Goal: Navigation & Orientation: Find specific page/section

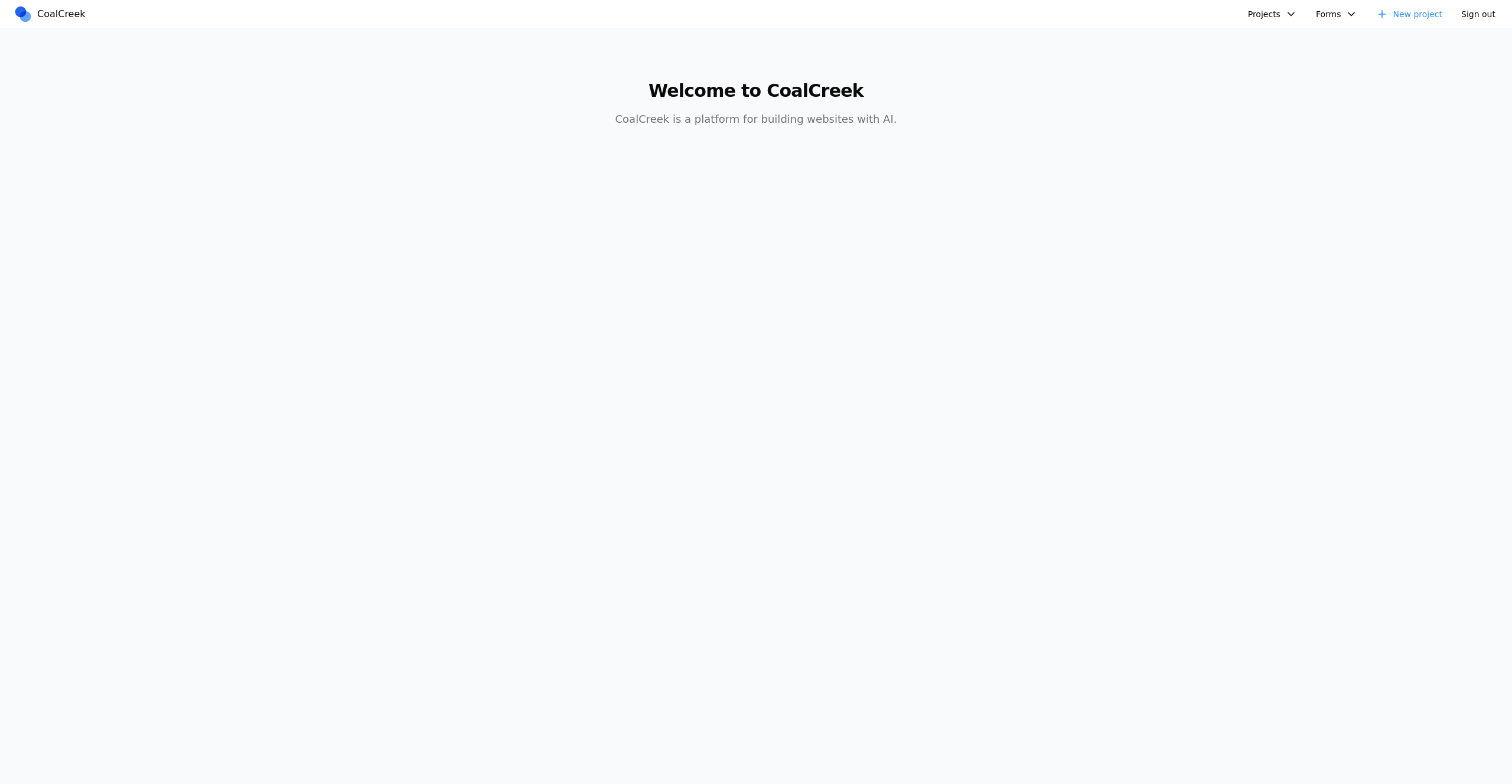
click at [1302, 8] on button "Projects" at bounding box center [1273, 14] width 63 height 18
click at [1297, 14] on button "Projects" at bounding box center [1273, 14] width 63 height 18
click at [1288, 84] on link "golf course" at bounding box center [1305, 81] width 110 height 20
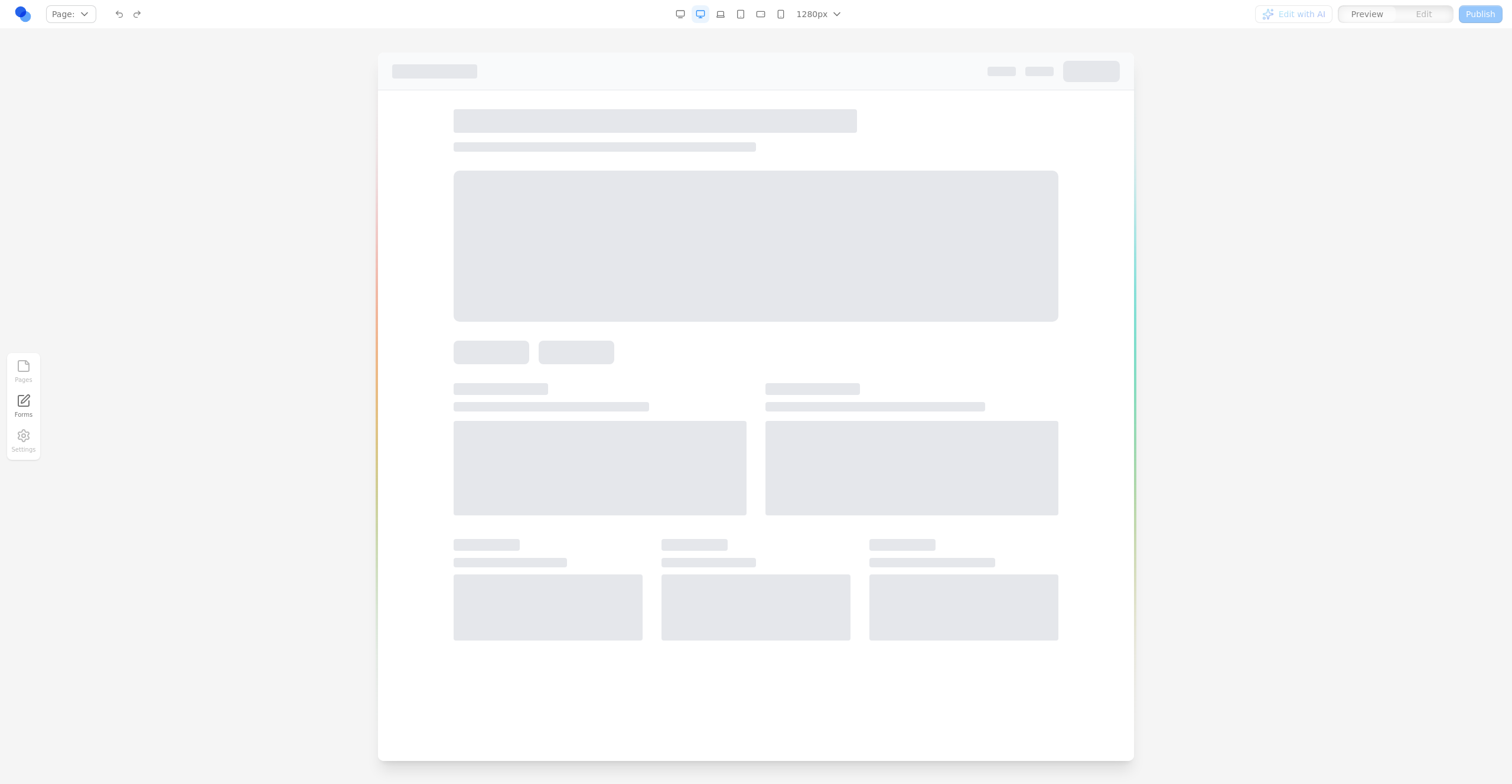
click at [78, 13] on button "Page:" at bounding box center [72, 14] width 50 height 18
click at [78, 13] on button "Page: /" at bounding box center [73, 14] width 53 height 18
click at [87, 65] on div "/about" at bounding box center [100, 59] width 102 height 19
click at [86, 82] on div "/golf-academy" at bounding box center [100, 78] width 102 height 19
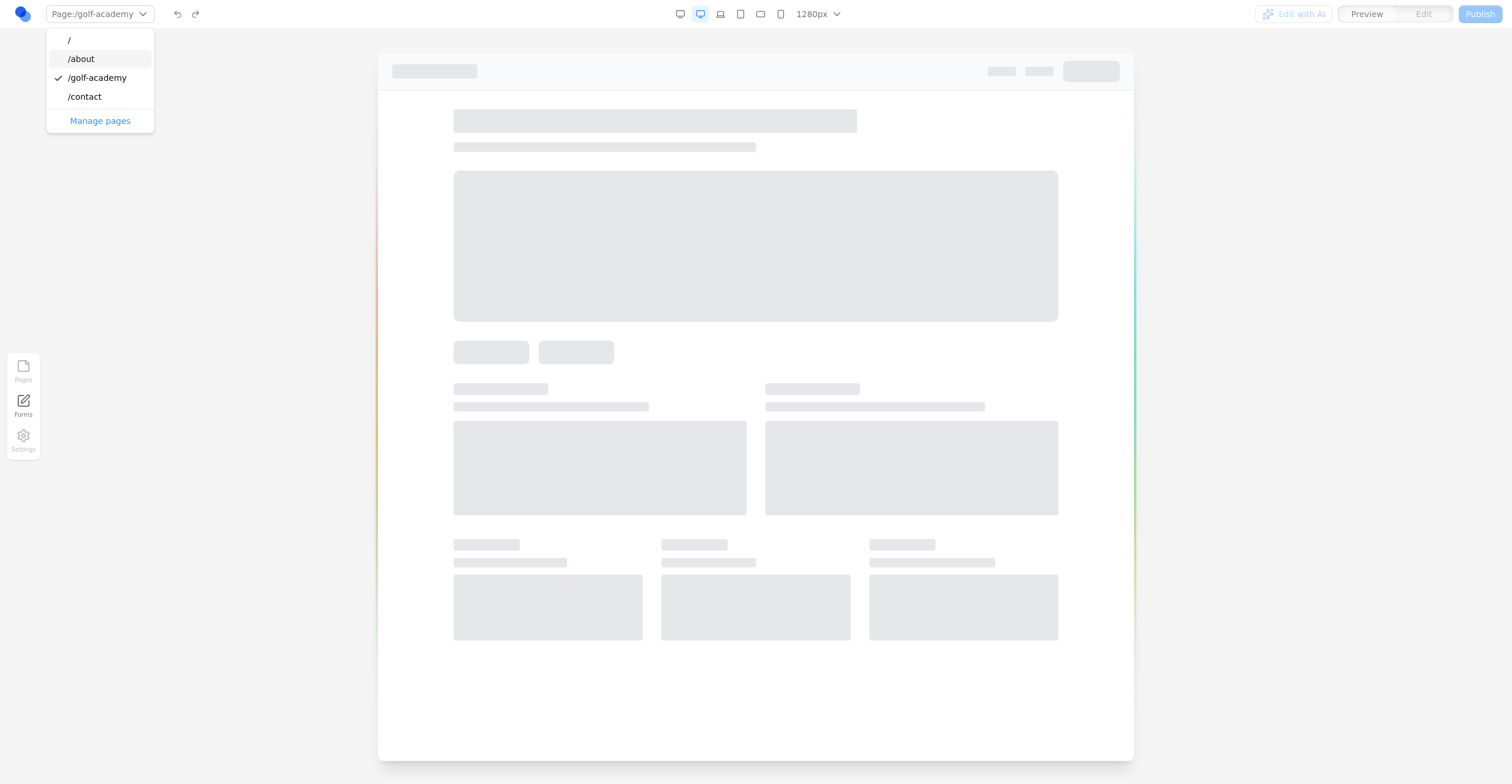
click at [86, 65] on div "/about" at bounding box center [100, 59] width 102 height 19
click at [302, 96] on div at bounding box center [756, 419] width 1512 height 731
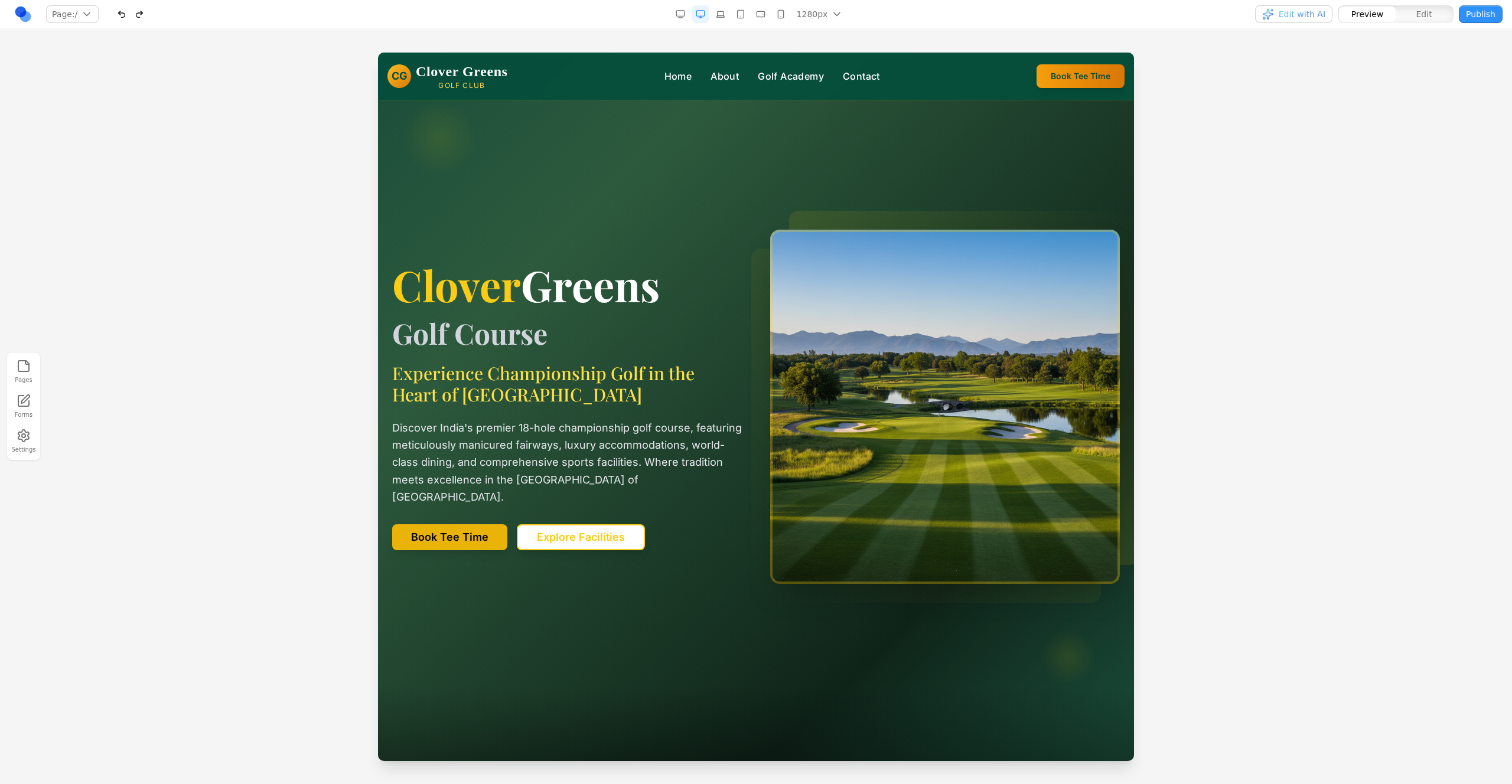
click at [1386, 349] on div at bounding box center [756, 419] width 1512 height 731
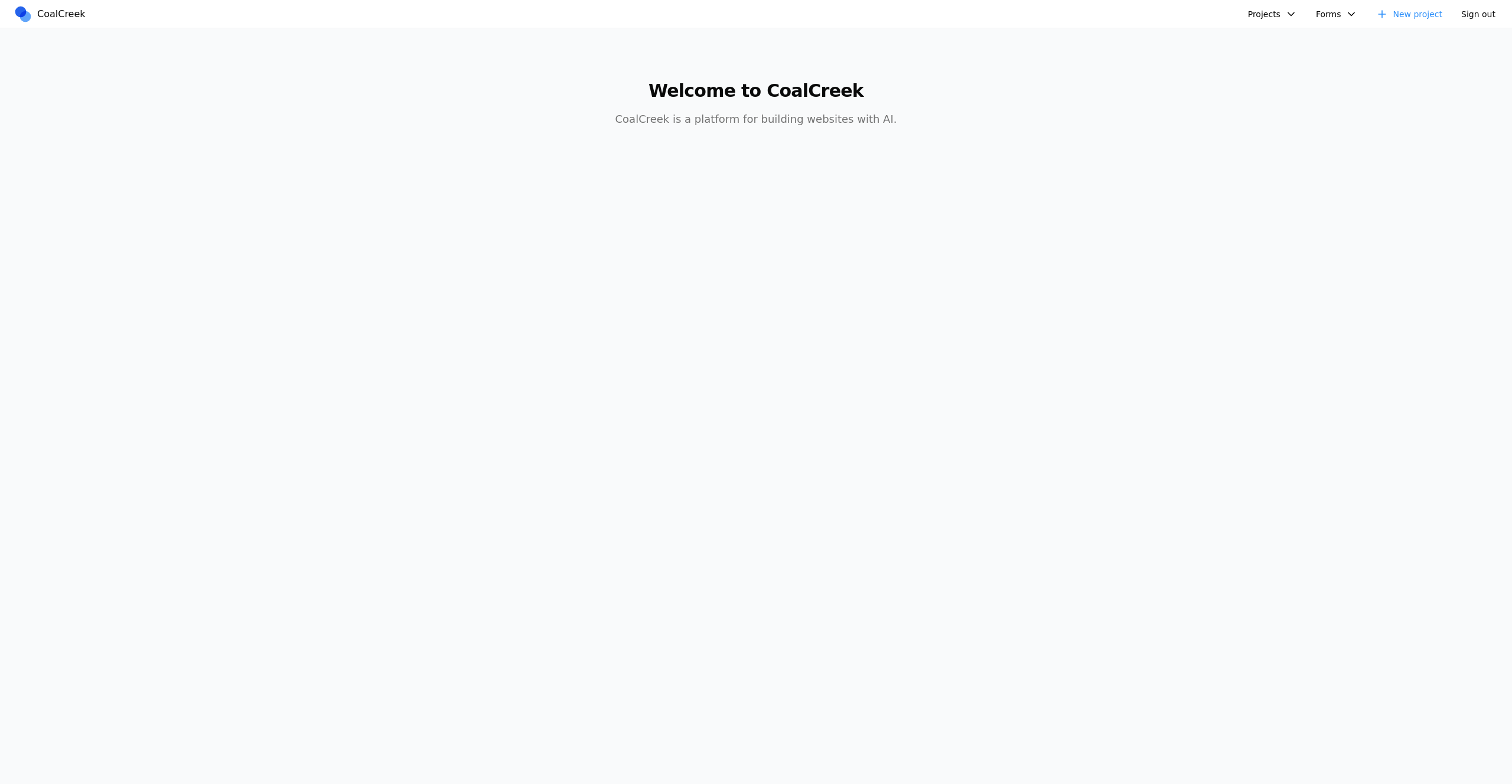
click at [1273, 14] on button "Projects" at bounding box center [1273, 14] width 63 height 18
click at [1283, 64] on link "Golftopia" at bounding box center [1305, 61] width 110 height 20
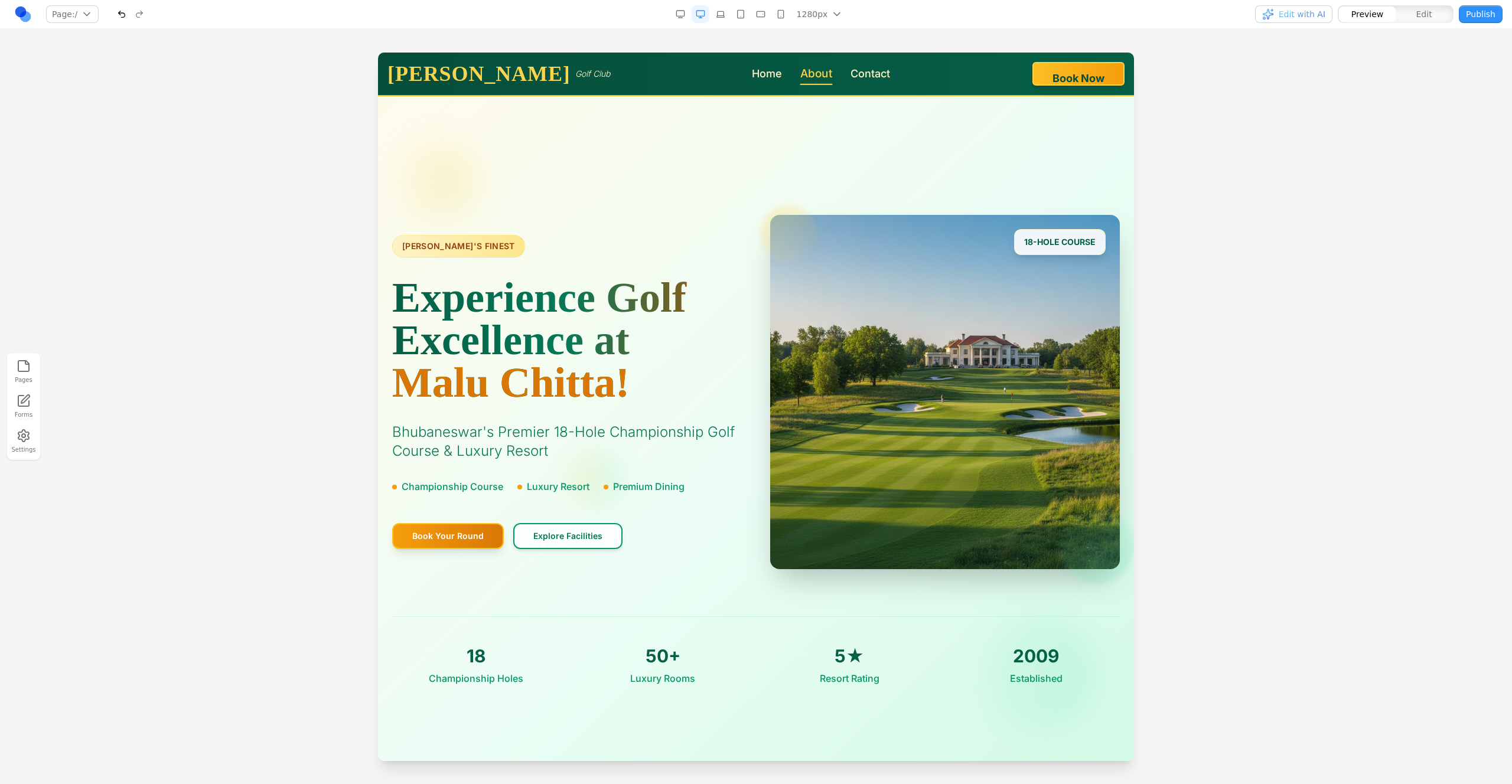
click at [800, 73] on link "About" at bounding box center [816, 73] width 33 height 17
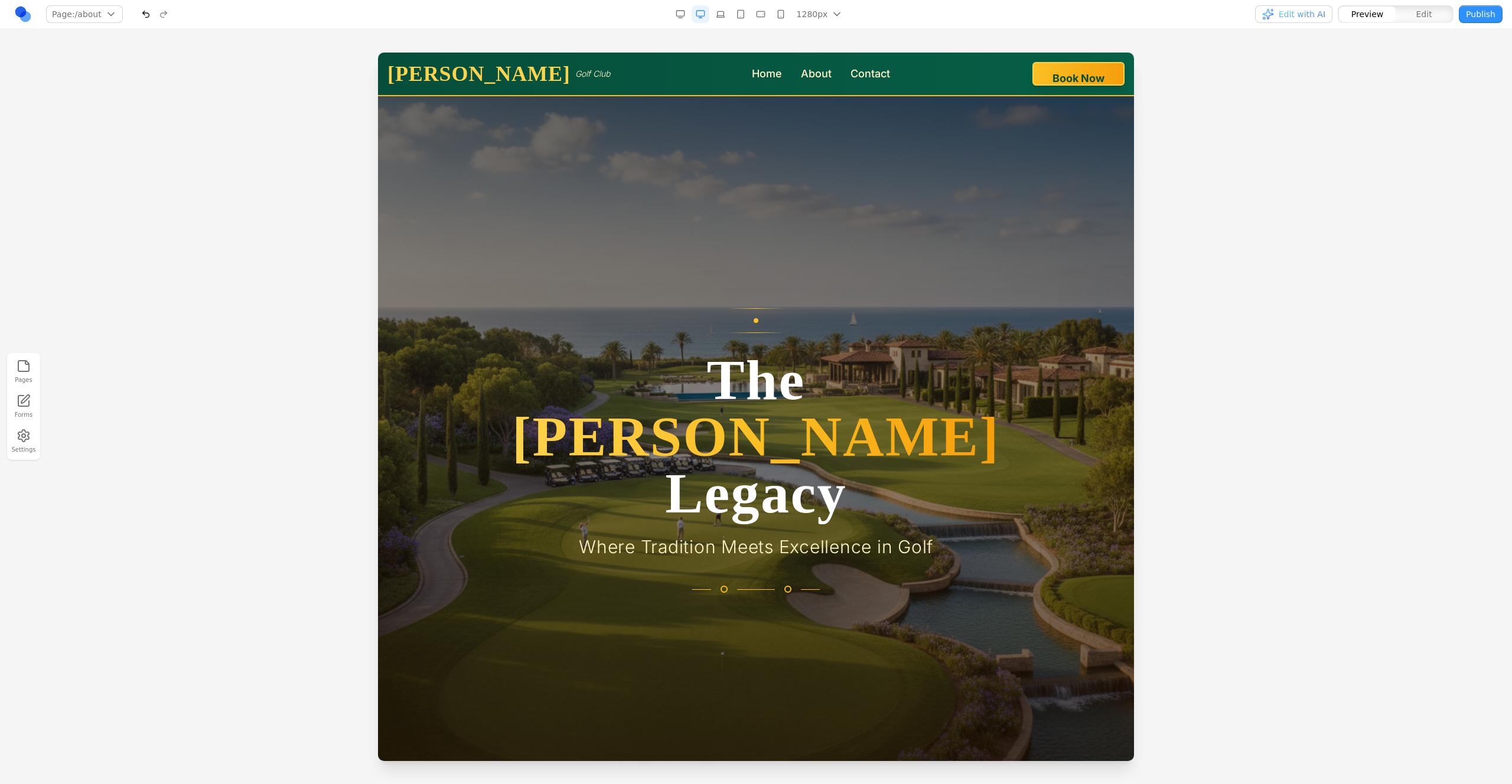
click at [868, 77] on div "Malu Chitta Golf Club Home About Contact Book Now" at bounding box center [756, 73] width 737 height 23
click at [850, 75] on link "Contact" at bounding box center [871, 73] width 41 height 17
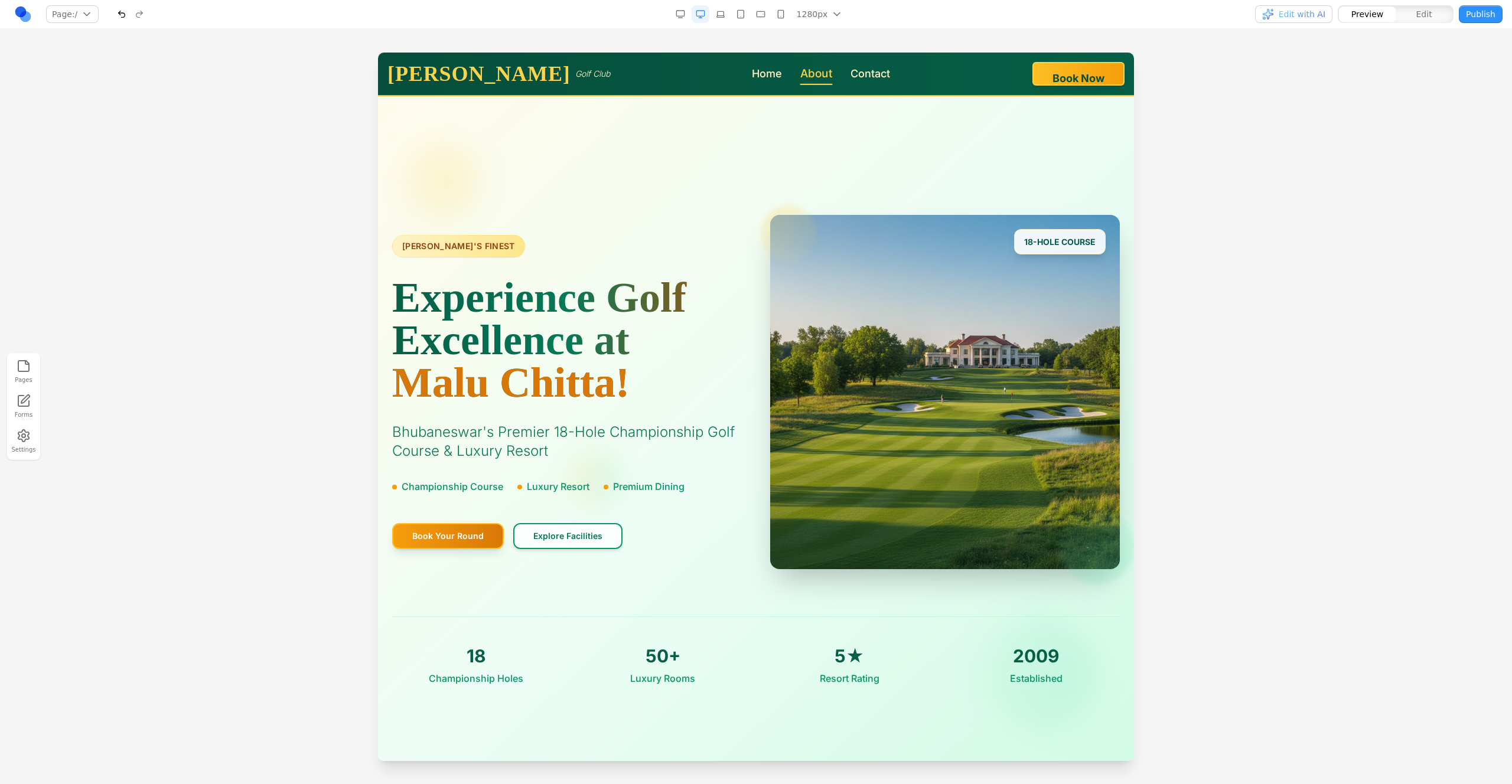
click at [800, 73] on link "About" at bounding box center [816, 73] width 33 height 17
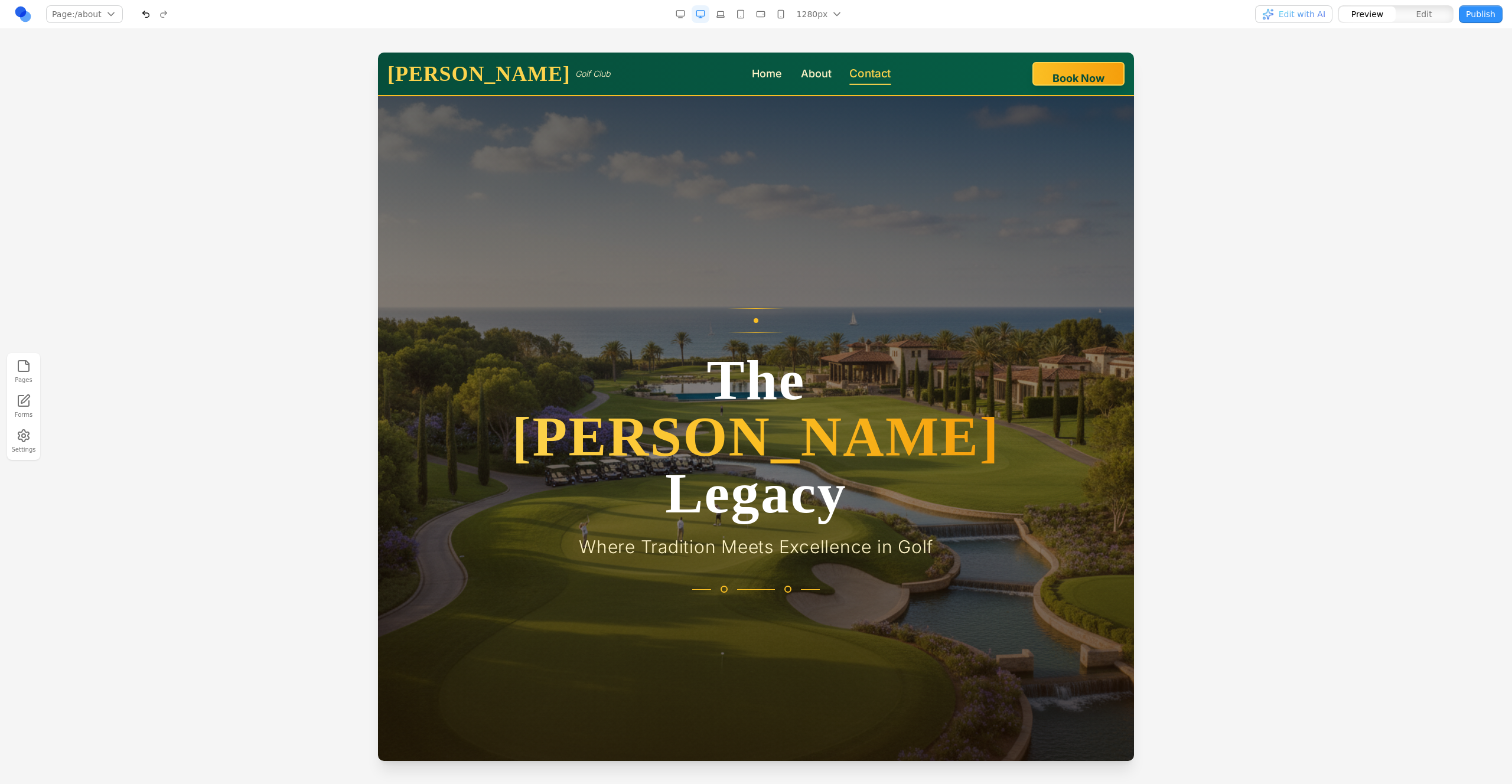
click at [850, 76] on link "Contact" at bounding box center [871, 73] width 41 height 17
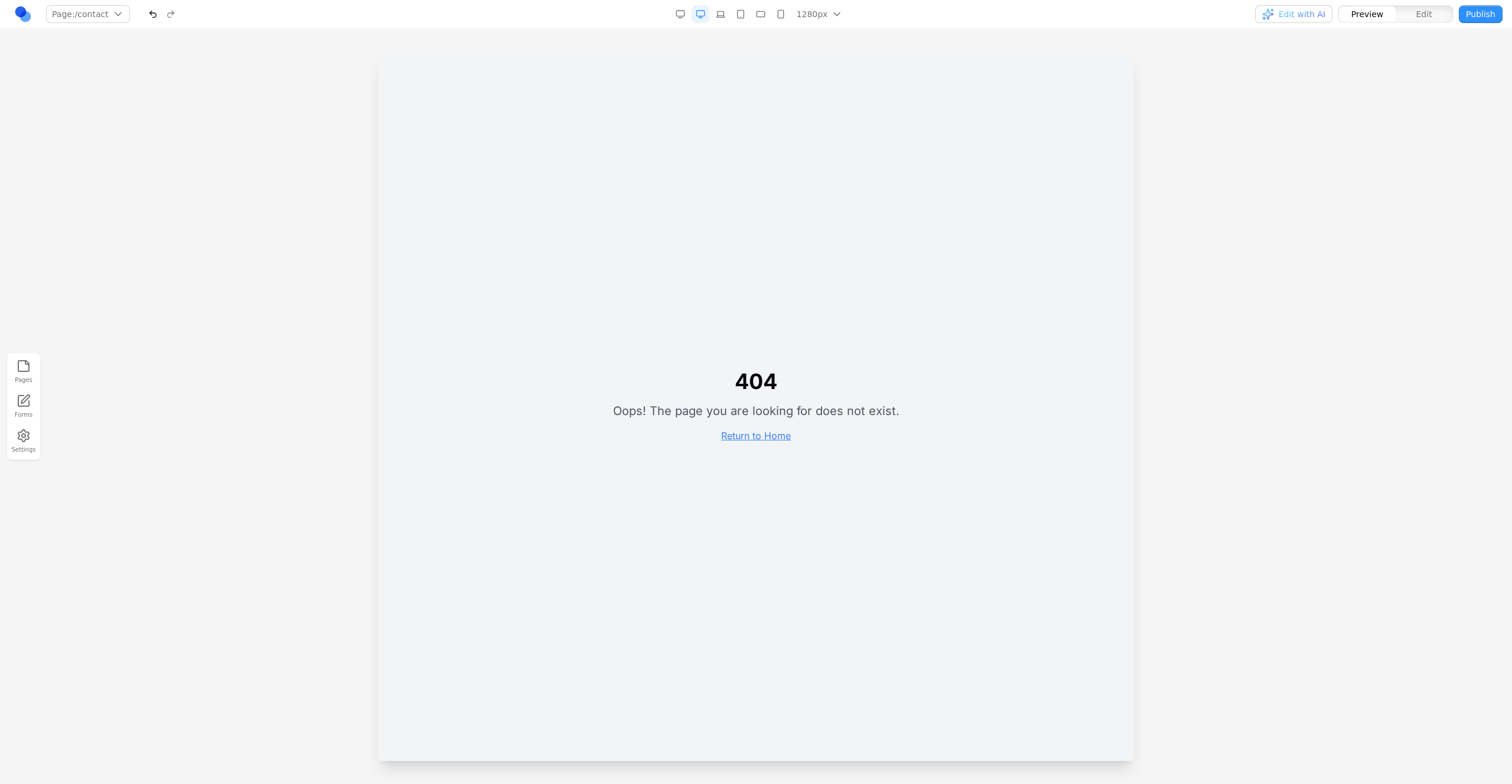
click at [793, 75] on div "404 Oops! The page you are looking for does not exist. Return to Home" at bounding box center [756, 407] width 756 height 709
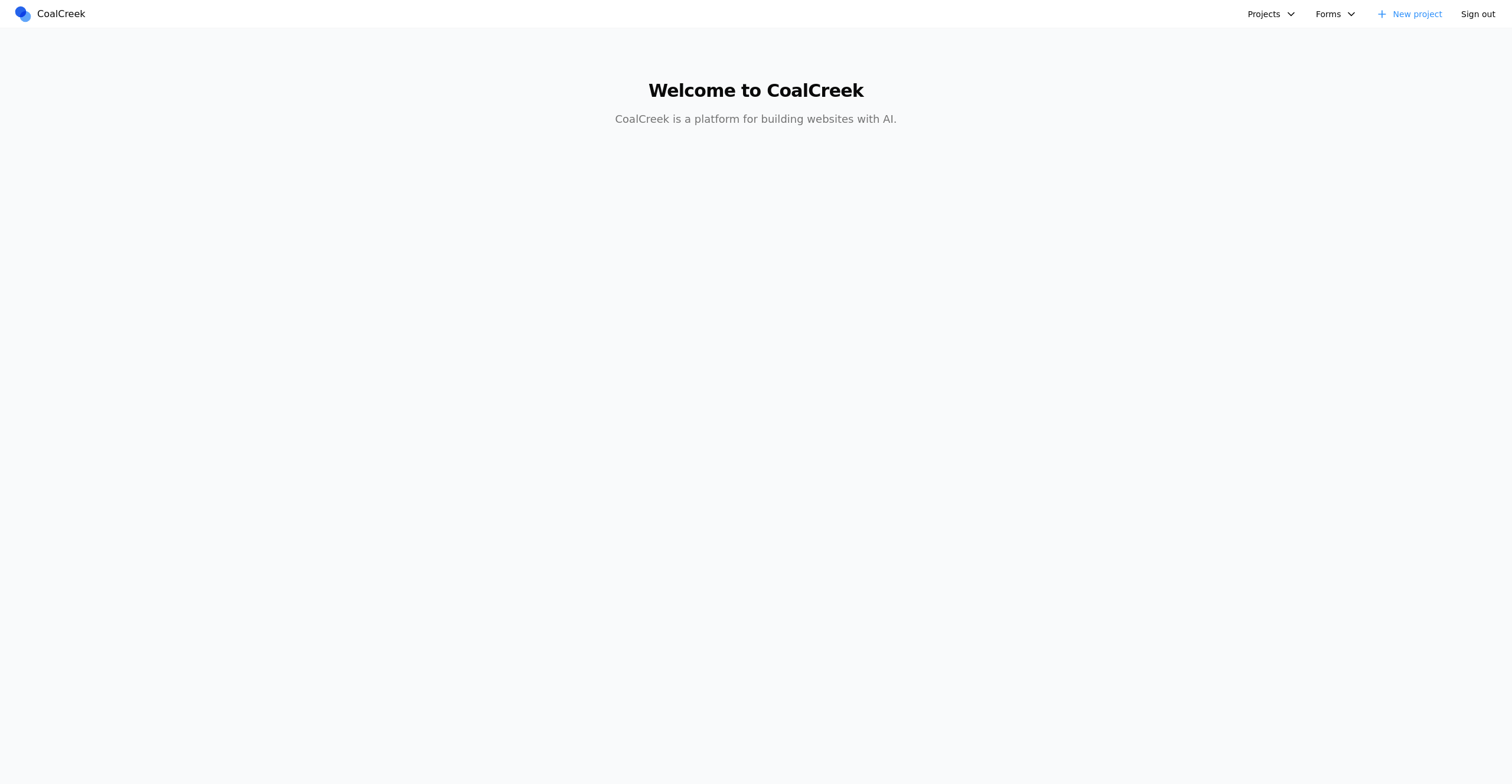
click at [1284, 19] on button "Projects" at bounding box center [1273, 14] width 63 height 18
click at [1291, 120] on link "mexican food site" at bounding box center [1305, 121] width 110 height 20
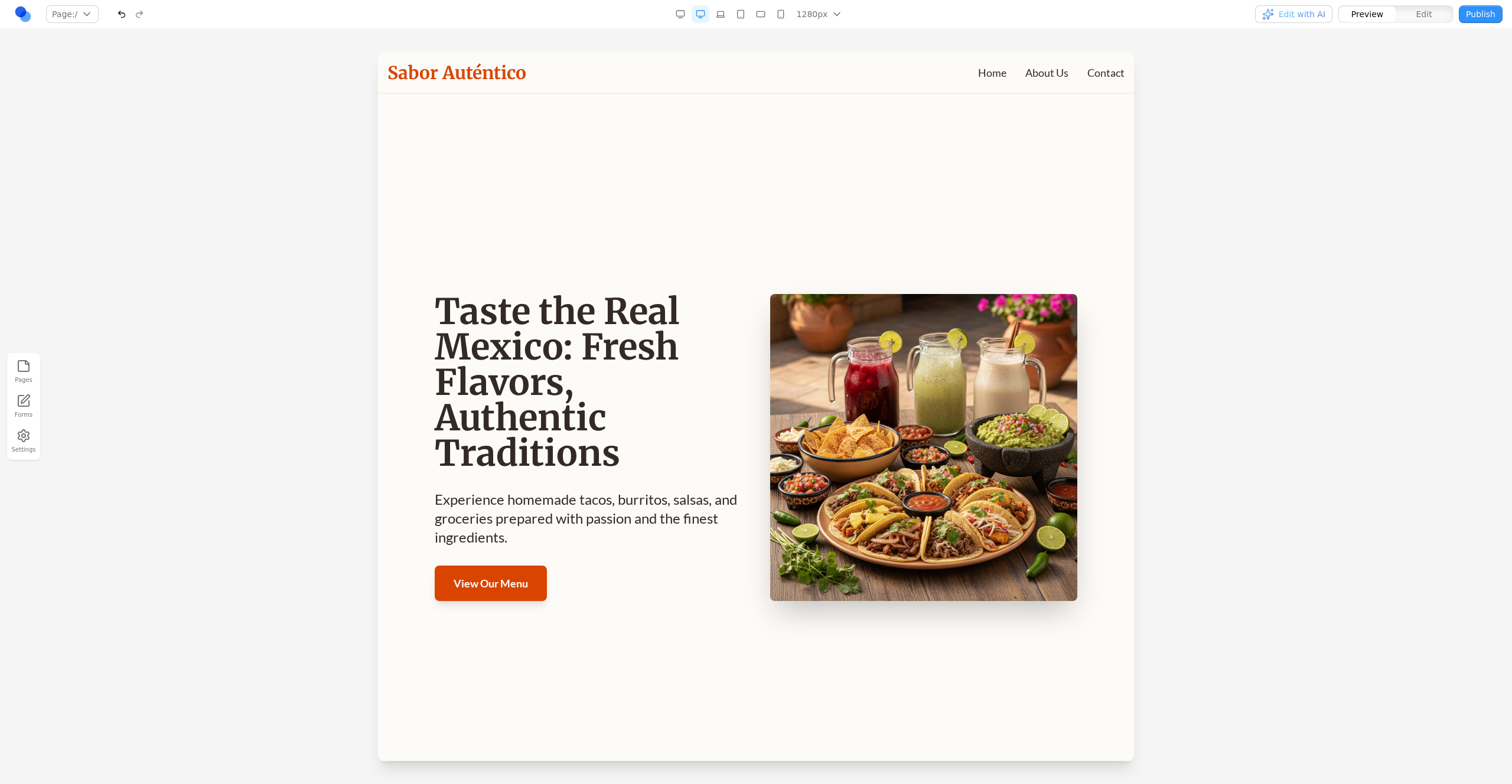
click at [33, 19] on div "Page: / / Manage pages" at bounding box center [259, 14] width 489 height 19
click at [25, 16] on link at bounding box center [22, 14] width 18 height 18
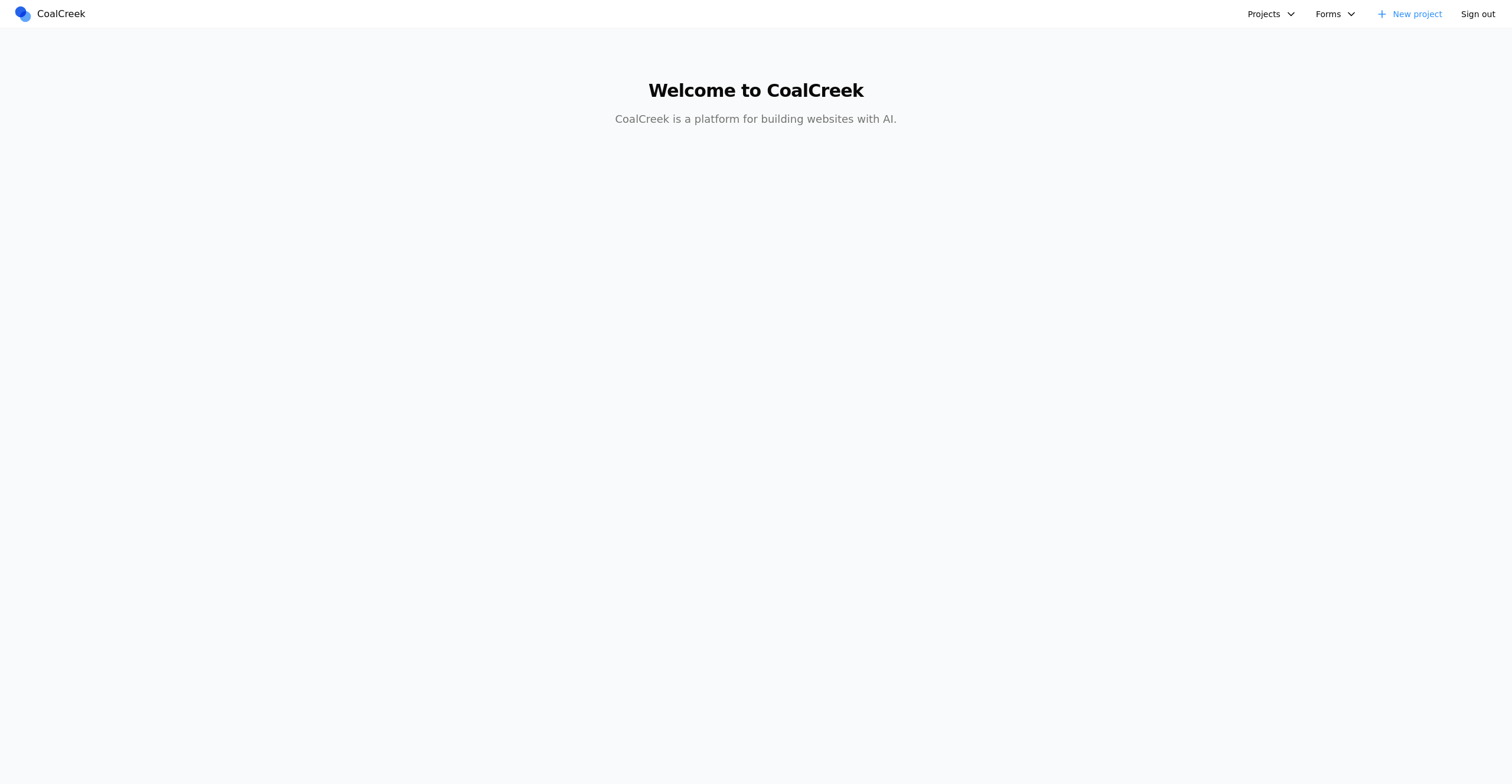
click at [1272, 16] on button "Projects" at bounding box center [1273, 14] width 63 height 18
click at [1291, 62] on link "Golftopia" at bounding box center [1305, 61] width 110 height 20
